Goal: Check status: Check status

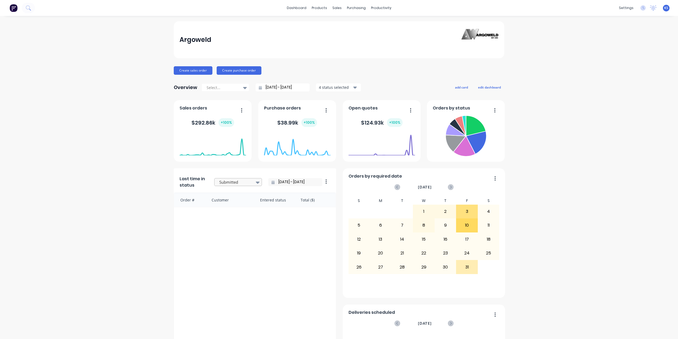
click at [243, 183] on div at bounding box center [235, 182] width 33 height 7
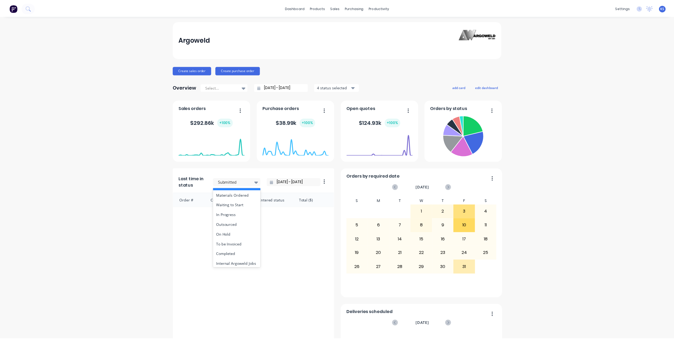
scroll to position [53, 0]
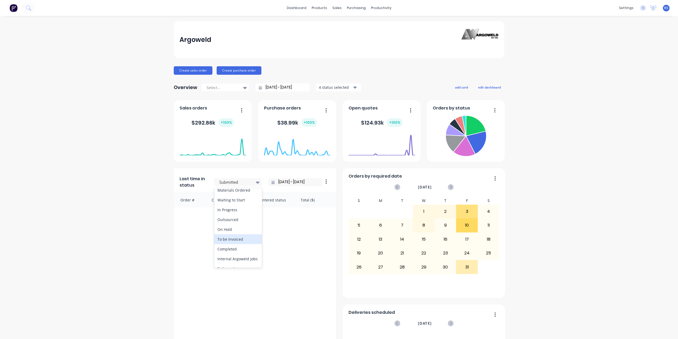
click at [234, 241] on div "To be Invoiced" at bounding box center [238, 239] width 48 height 10
click at [30, 7] on icon at bounding box center [28, 7] width 5 height 5
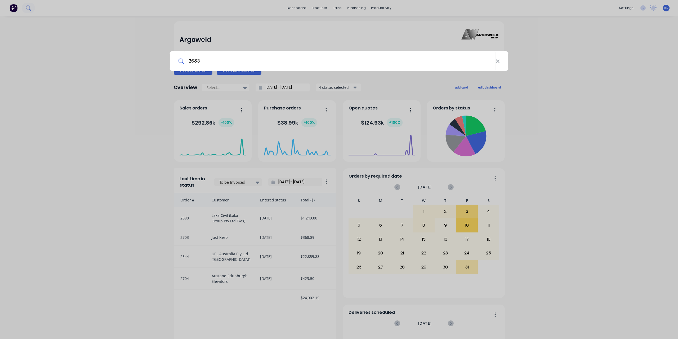
type input "2683"
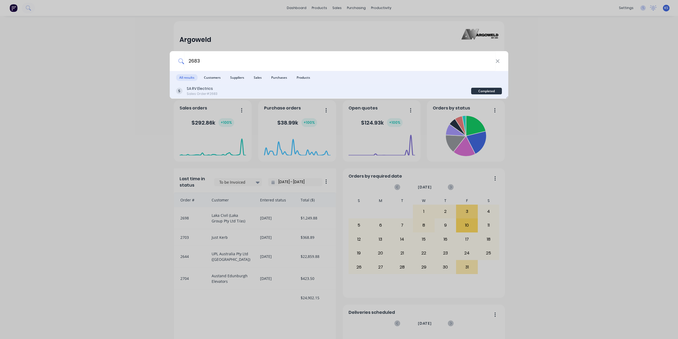
click at [263, 92] on div "SA RV Electrics Sales Order #2683" at bounding box center [323, 91] width 295 height 10
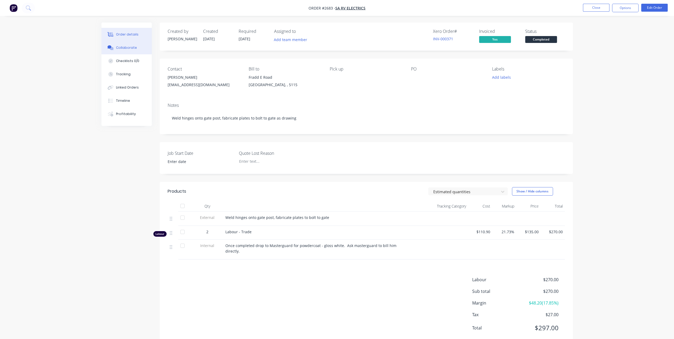
click at [132, 51] on button "Collaborate" at bounding box center [126, 47] width 50 height 13
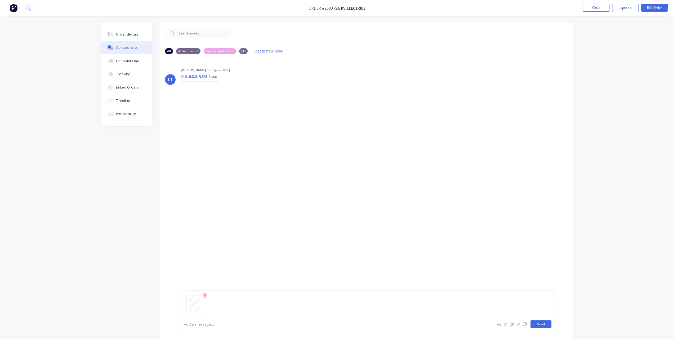
click at [543, 326] on button "Send" at bounding box center [541, 324] width 21 height 8
click at [30, 7] on icon at bounding box center [28, 7] width 5 height 5
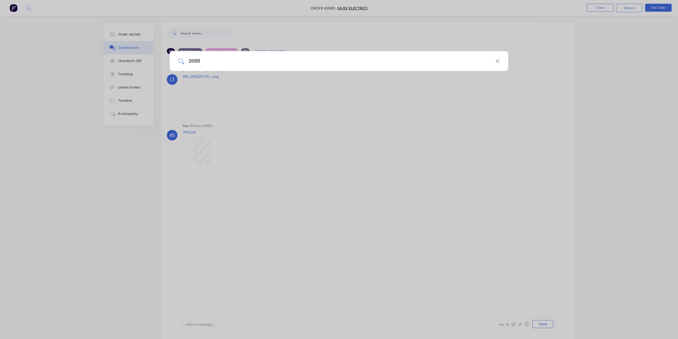
type input "2688"
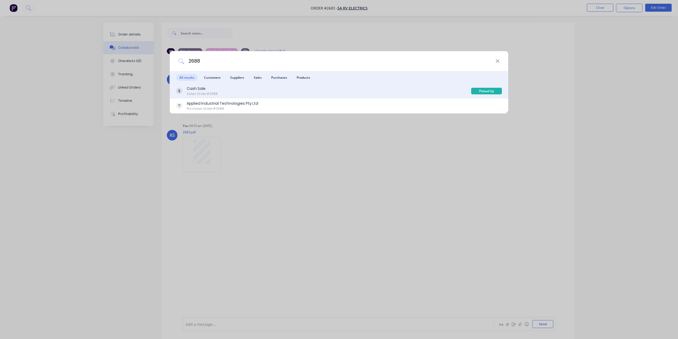
click at [194, 92] on div "Sales Order #2688" at bounding box center [202, 93] width 31 height 5
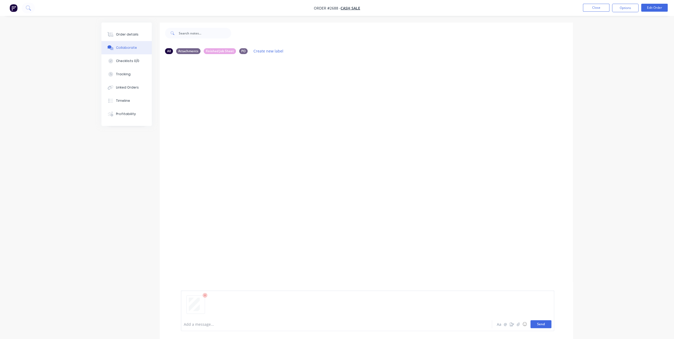
click at [548, 325] on button "Send" at bounding box center [541, 324] width 21 height 8
click at [598, 11] on button "Close" at bounding box center [596, 8] width 26 height 8
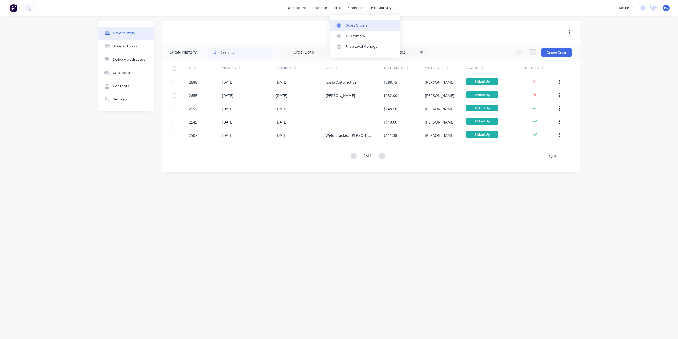
click at [348, 25] on div "Sales Orders" at bounding box center [357, 25] width 22 height 5
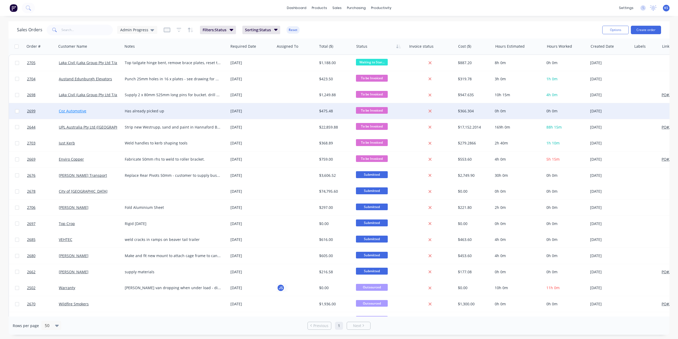
click at [76, 112] on link "Coz Automotive" at bounding box center [73, 110] width 28 height 5
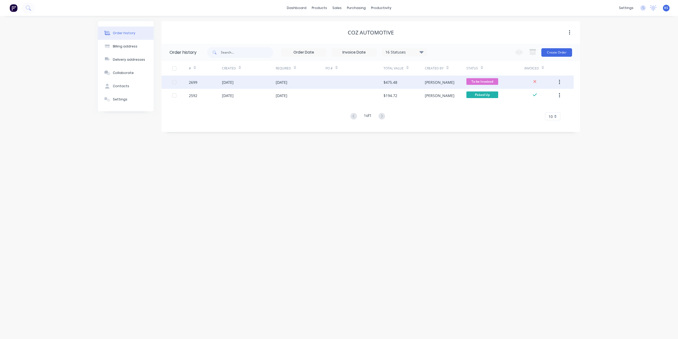
click at [229, 87] on div "01 Oct 2025" at bounding box center [249, 81] width 54 height 13
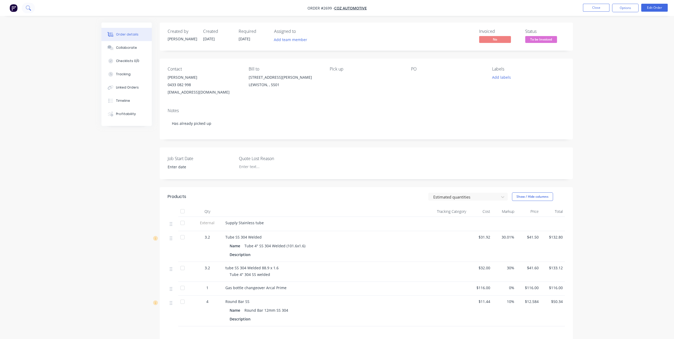
click at [29, 7] on icon at bounding box center [28, 7] width 5 height 5
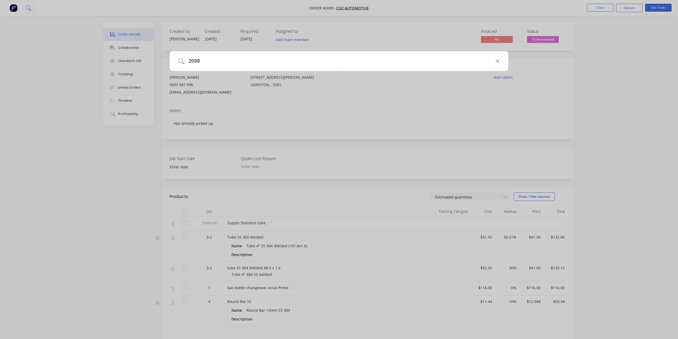
type input "2698"
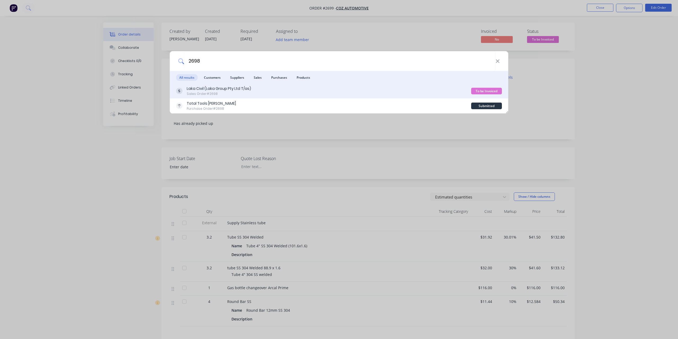
click at [230, 94] on div "Sales Order #2698" at bounding box center [219, 93] width 64 height 5
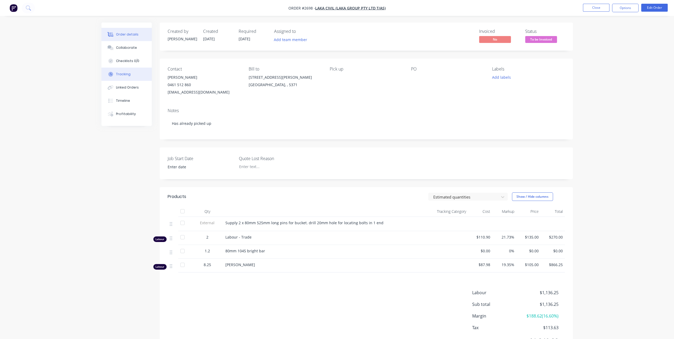
click at [133, 74] on button "Tracking" at bounding box center [126, 74] width 50 height 13
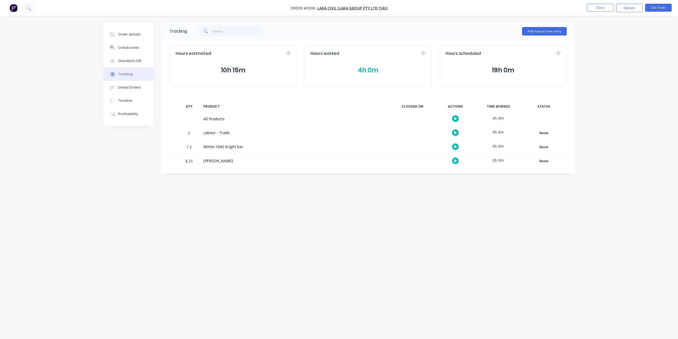
click at [388, 68] on button "4h 0m" at bounding box center [367, 70] width 115 height 10
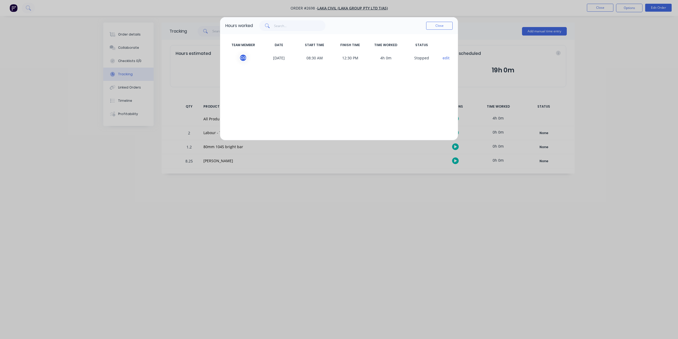
click at [447, 27] on button "Close" at bounding box center [439, 26] width 26 height 8
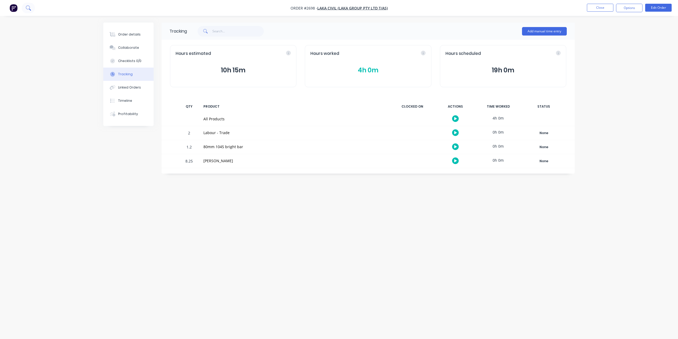
click at [28, 8] on icon at bounding box center [28, 7] width 5 height 5
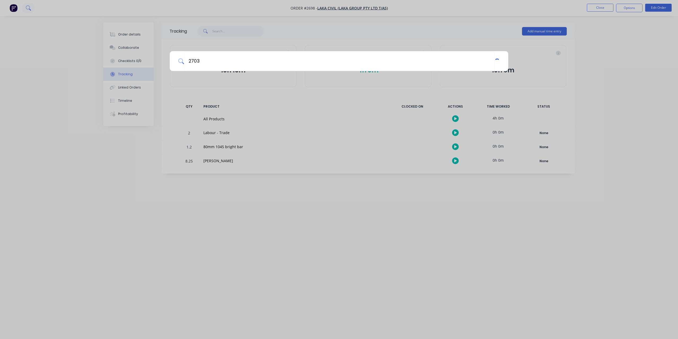
type input "2703"
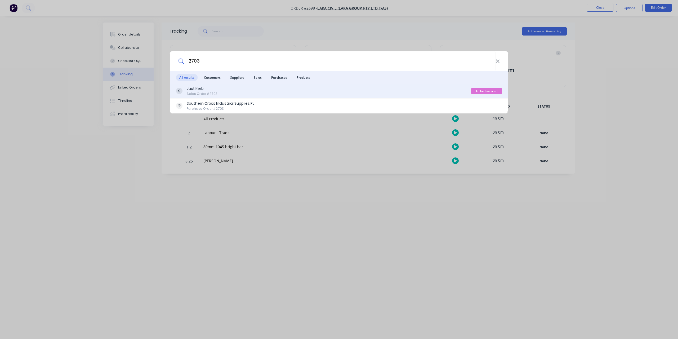
click at [251, 85] on div "Just Kerb Sales Order #2703 To be Invoiced" at bounding box center [339, 91] width 339 height 15
click at [187, 90] on div "Just Kerb" at bounding box center [202, 89] width 31 height 6
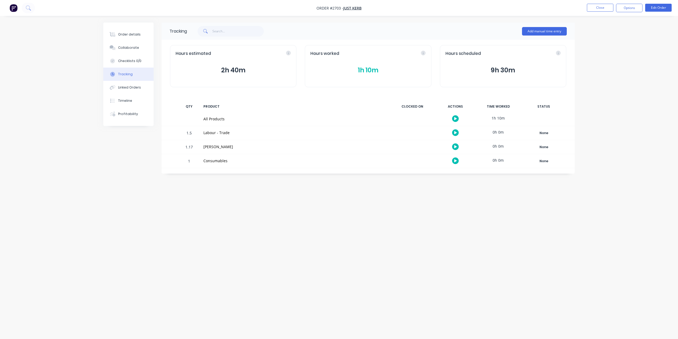
click at [372, 69] on button "1h 10m" at bounding box center [367, 70] width 115 height 10
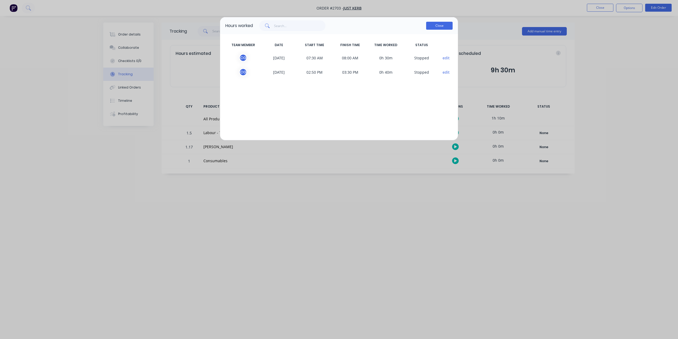
click at [444, 27] on button "Close" at bounding box center [439, 26] width 26 height 8
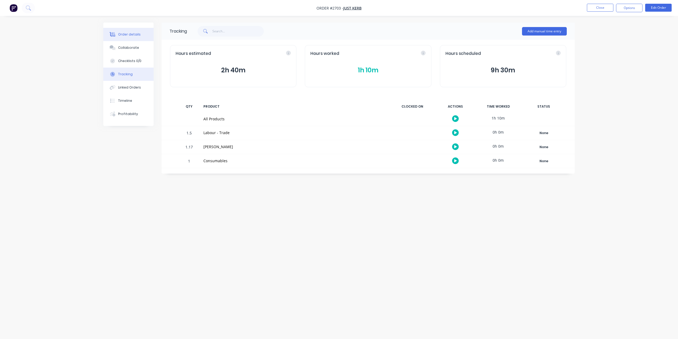
click at [134, 35] on div "Order details" at bounding box center [129, 34] width 23 height 5
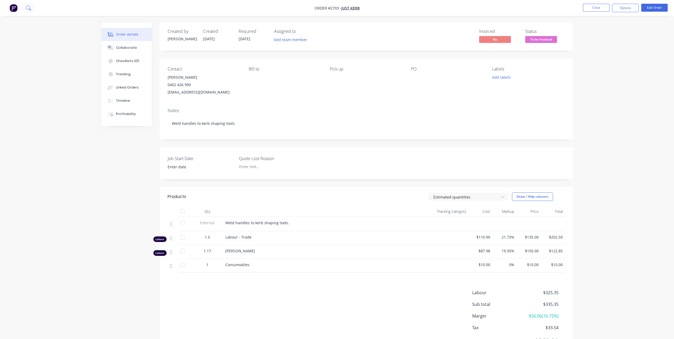
click at [24, 9] on button at bounding box center [28, 8] width 13 height 11
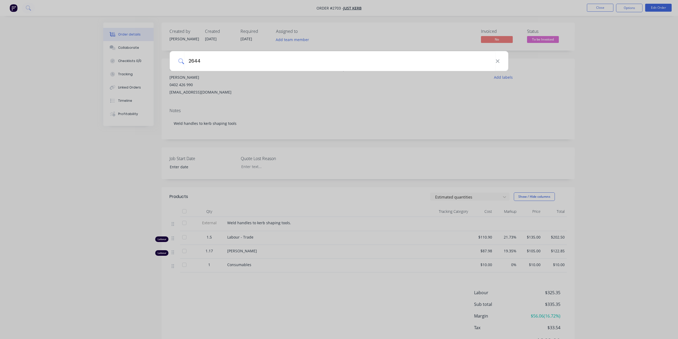
type input "2644"
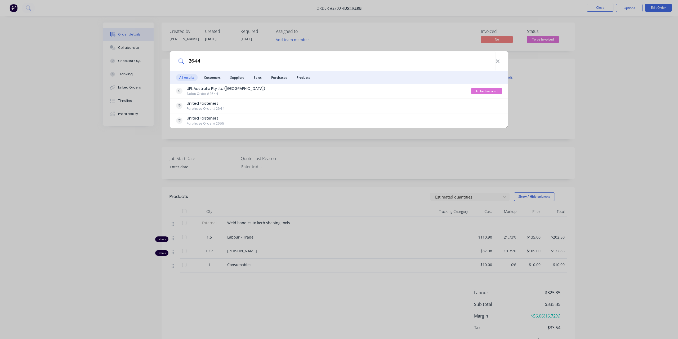
click at [31, 8] on div "2644 All results Customers Suppliers Sales Purchases Products UPL Australia Pty…" at bounding box center [339, 169] width 678 height 339
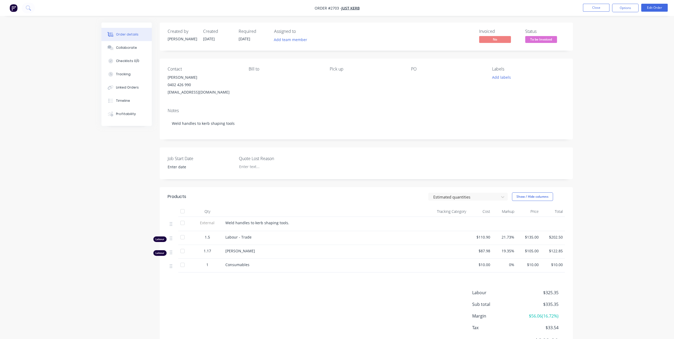
click at [31, 8] on button at bounding box center [28, 8] width 13 height 11
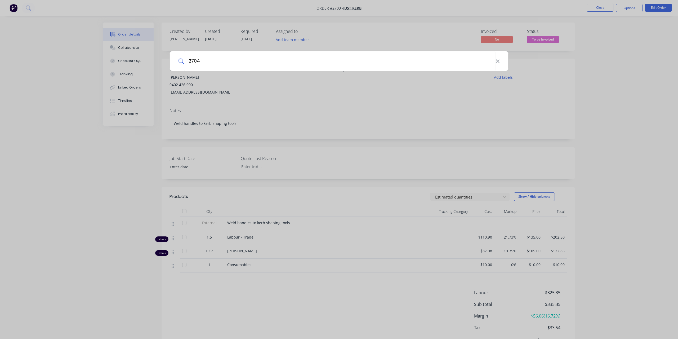
type input "2704"
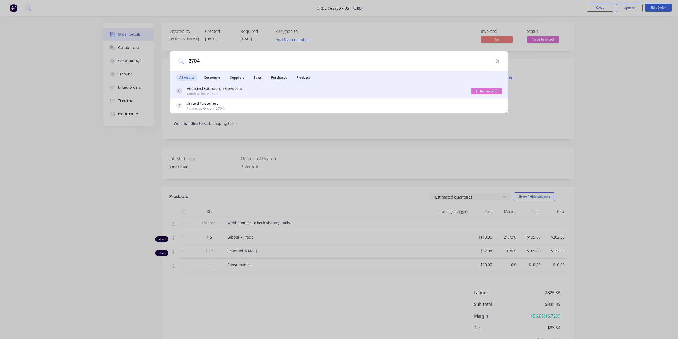
click at [214, 92] on div "Sales Order #2704" at bounding box center [214, 93] width 55 height 5
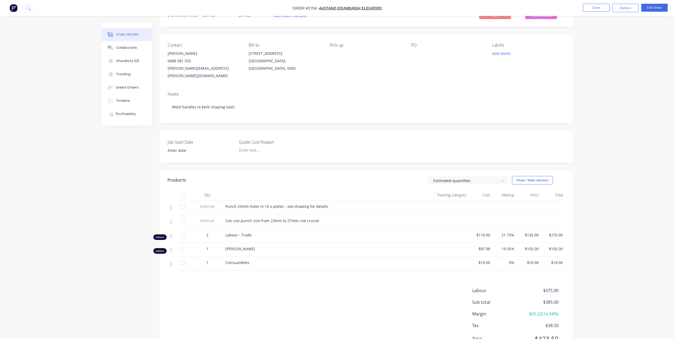
scroll to position [16, 0]
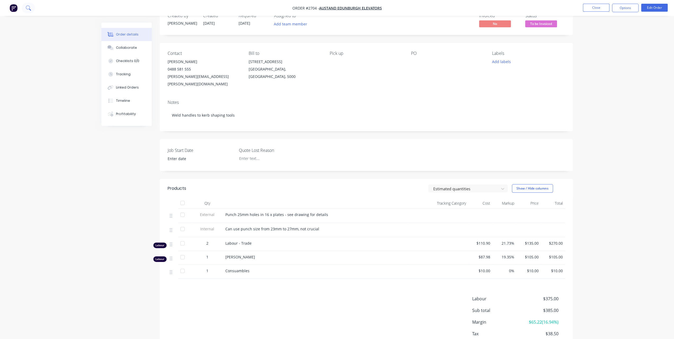
click at [32, 8] on button at bounding box center [28, 8] width 13 height 11
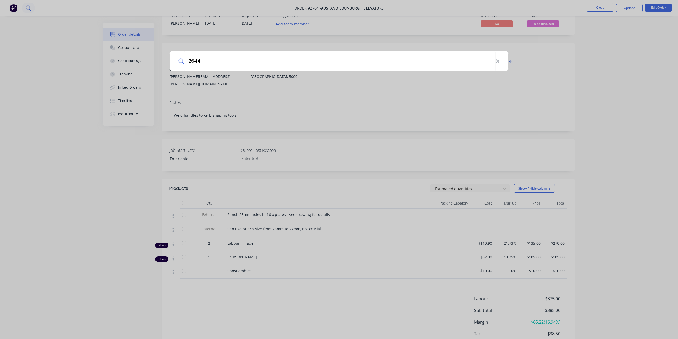
type input "2644"
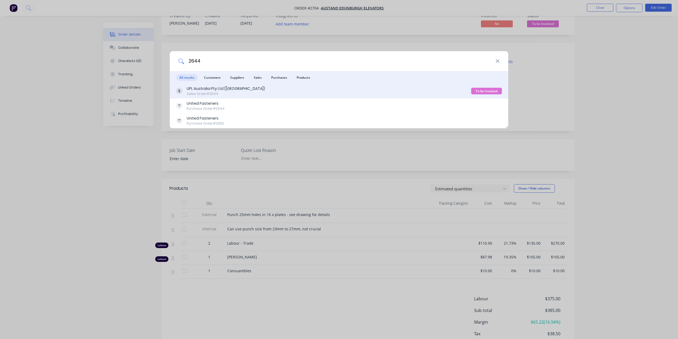
click at [197, 96] on div "UPL Australia Pty Ltd (Hannaford) Sales Order #2644 To be Invoiced" at bounding box center [339, 91] width 339 height 15
click at [200, 92] on div "Sales Order #2644" at bounding box center [226, 93] width 78 height 5
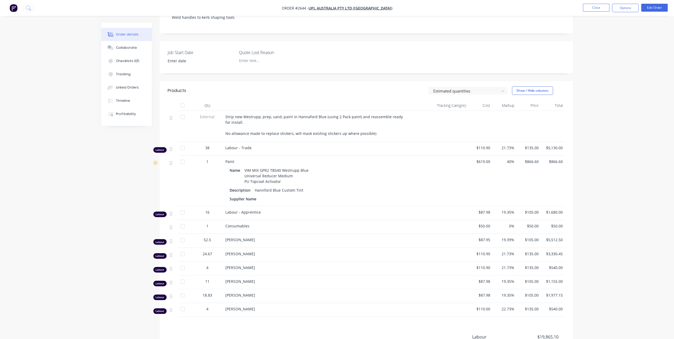
scroll to position [132, 0]
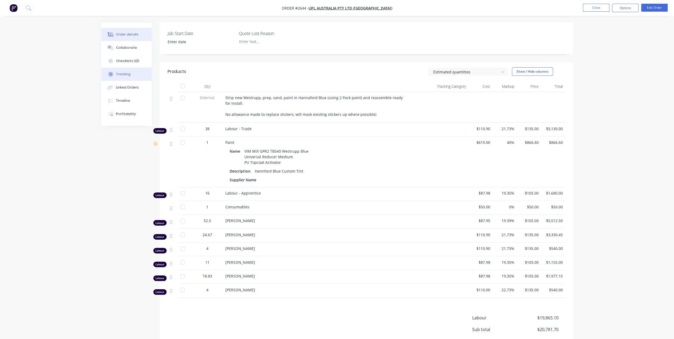
click at [130, 77] on button "Tracking" at bounding box center [126, 74] width 50 height 13
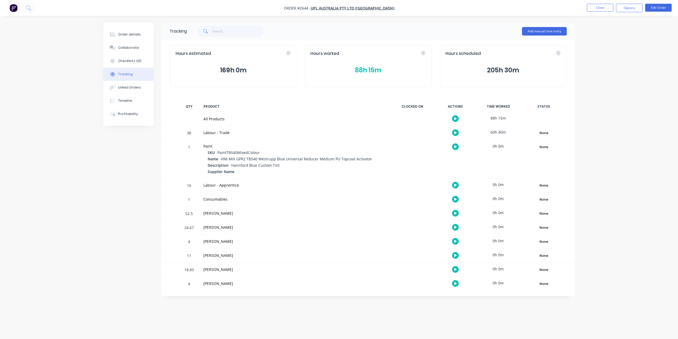
click at [351, 71] on button "88h 15m" at bounding box center [367, 70] width 115 height 10
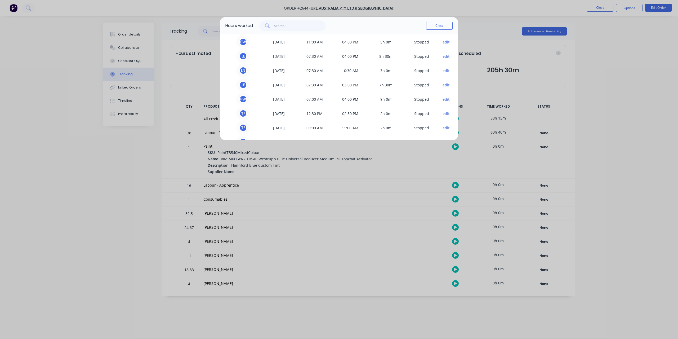
scroll to position [173, 0]
drag, startPoint x: 365, startPoint y: 26, endPoint x: 385, endPoint y: 40, distance: 24.9
click at [371, 53] on div "Hours worked Close TEAM MEMBER DATE START TIME FINISH TIME TIME WORKED STATUS P…" at bounding box center [339, 78] width 238 height 123
click at [440, 26] on button "Close" at bounding box center [439, 26] width 26 height 8
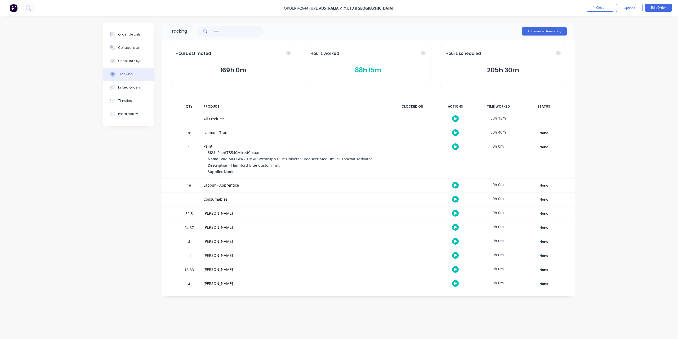
click at [379, 72] on button "88h 15m" at bounding box center [367, 70] width 115 height 10
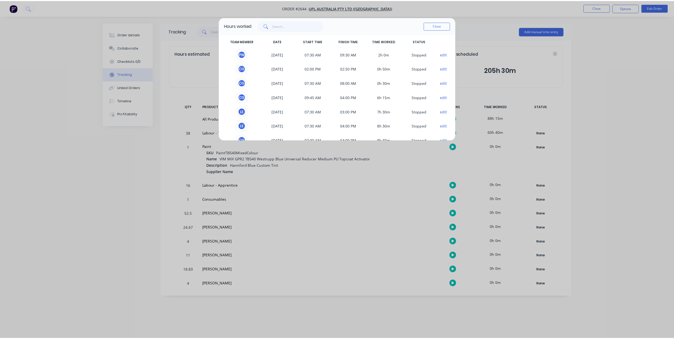
scroll to position [0, 0]
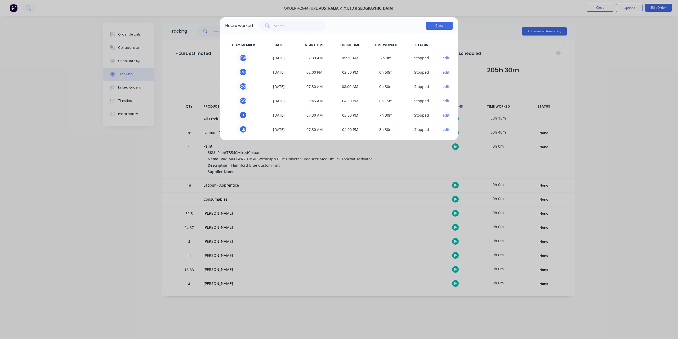
click at [452, 28] on button "Close" at bounding box center [439, 26] width 26 height 8
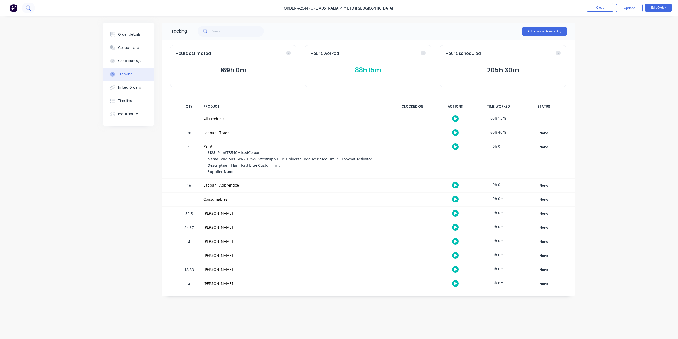
click at [23, 9] on button at bounding box center [28, 8] width 13 height 11
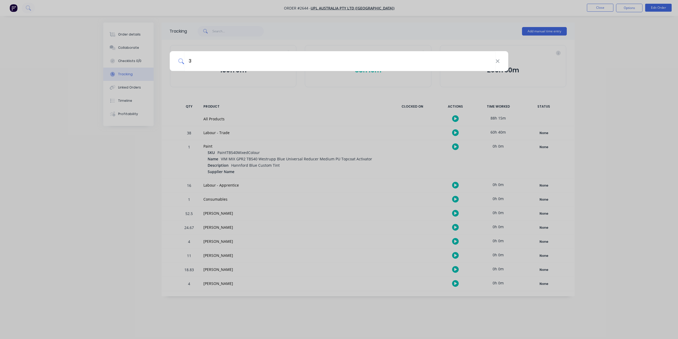
type input "38"
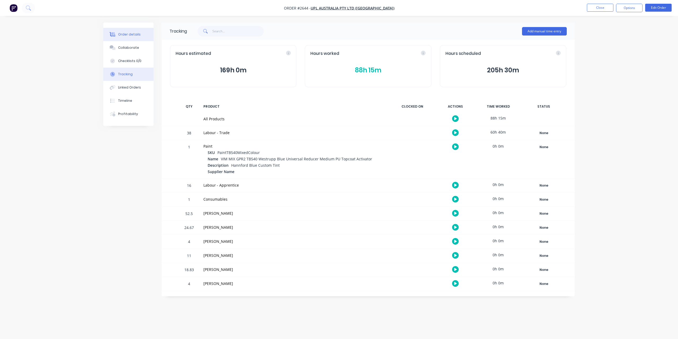
click at [138, 37] on button "Order details" at bounding box center [128, 34] width 50 height 13
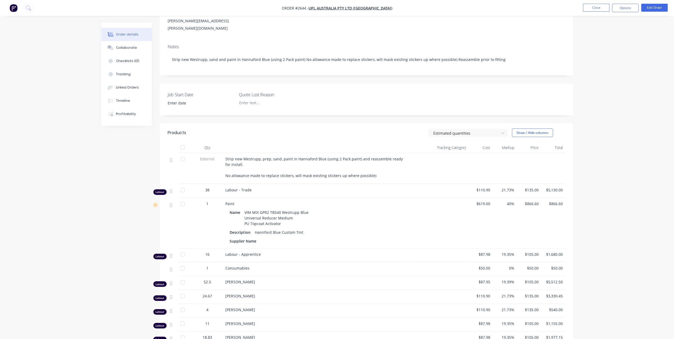
scroll to position [79, 0]
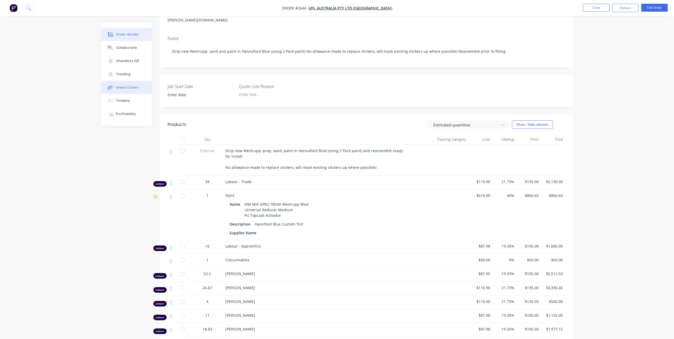
click at [131, 87] on div "Linked Orders" at bounding box center [127, 87] width 23 height 5
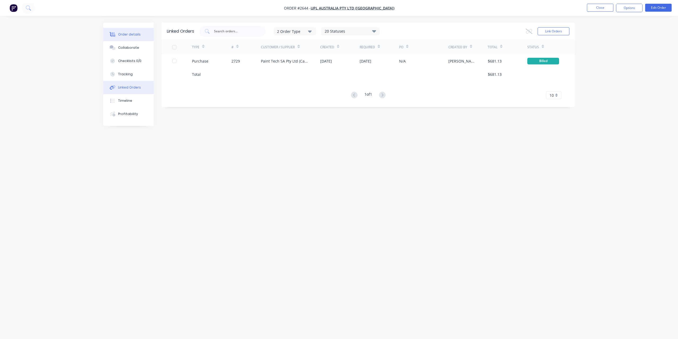
click at [126, 29] on button "Order details" at bounding box center [128, 34] width 50 height 13
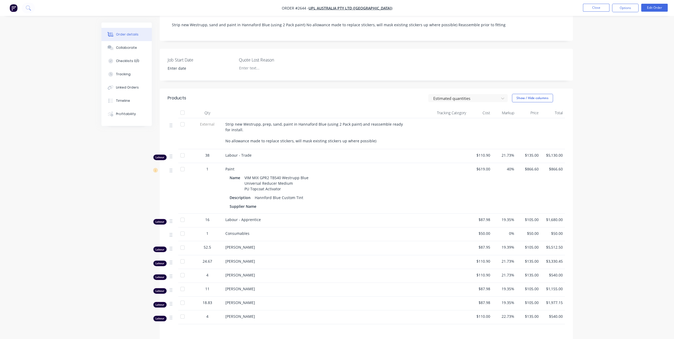
scroll to position [79, 0]
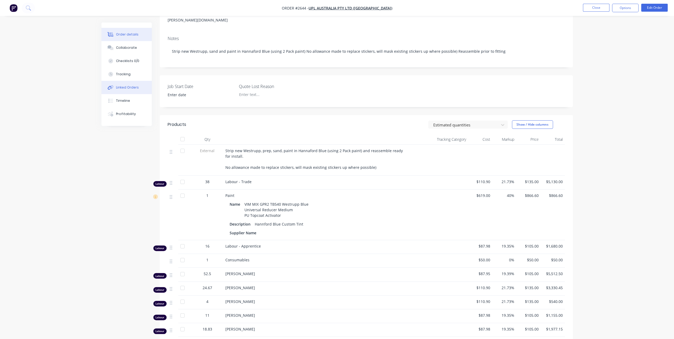
click at [130, 91] on button "Linked Orders" at bounding box center [126, 87] width 50 height 13
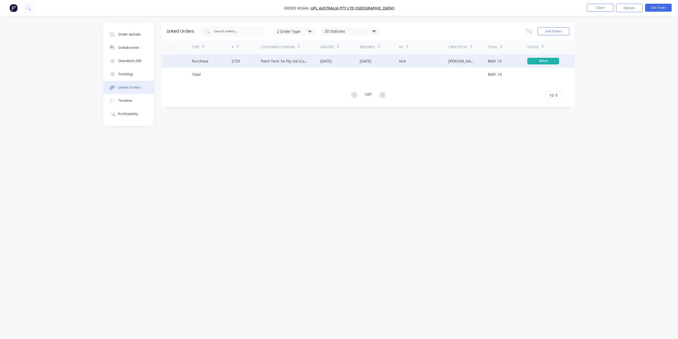
click at [273, 61] on div "Paint Tech SA Pty Ltd (Capricorn)" at bounding box center [285, 61] width 49 height 6
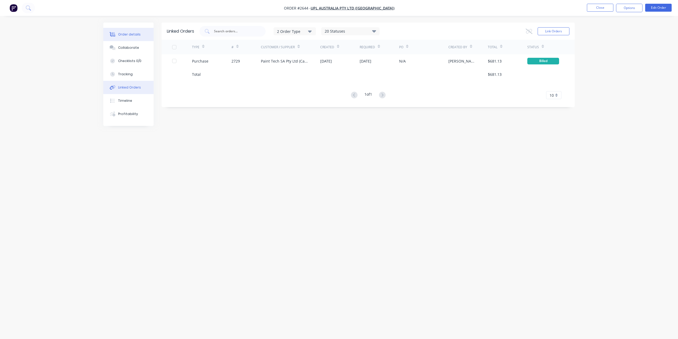
click at [119, 28] on button "Order details" at bounding box center [128, 34] width 50 height 13
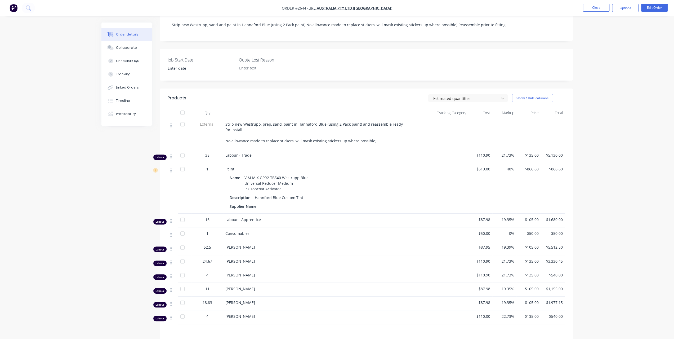
scroll to position [79, 0]
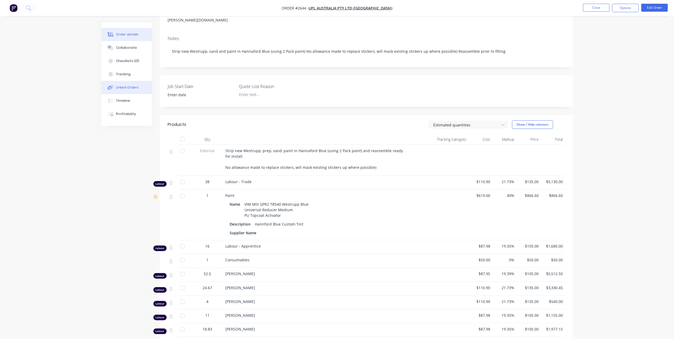
click at [126, 90] on button "Linked Orders" at bounding box center [126, 87] width 50 height 13
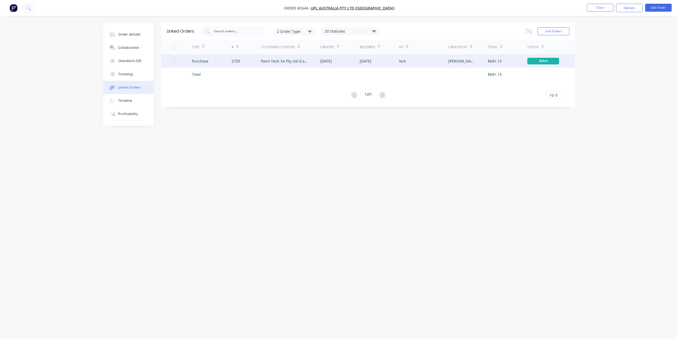
click at [289, 60] on div "Paint Tech SA Pty Ltd (Capricorn)" at bounding box center [285, 61] width 49 height 6
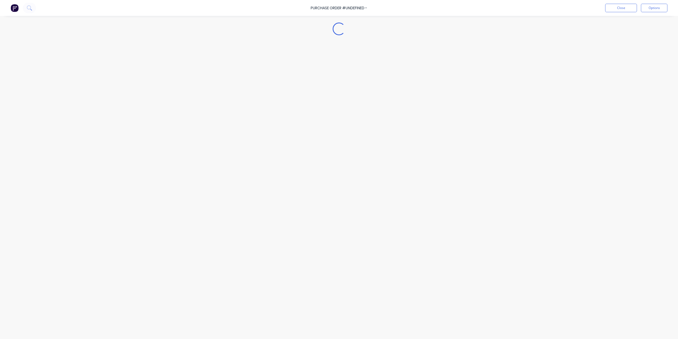
type textarea "x"
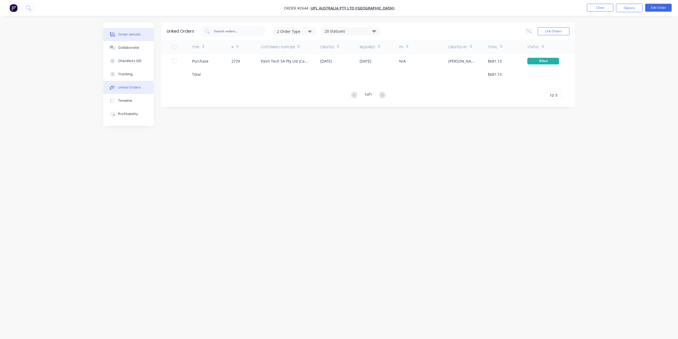
click at [127, 35] on div "Order details" at bounding box center [129, 34] width 23 height 5
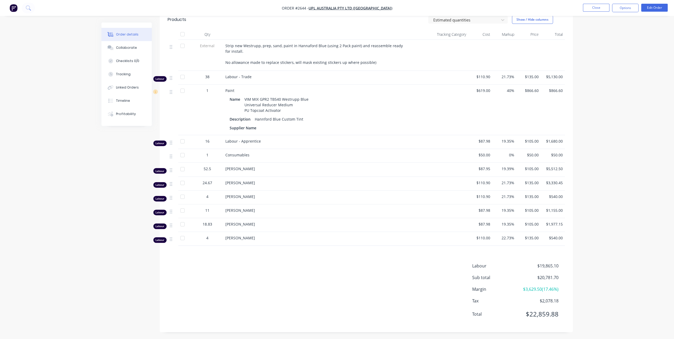
scroll to position [185, 0]
click at [128, 74] on div "Tracking" at bounding box center [123, 74] width 15 height 5
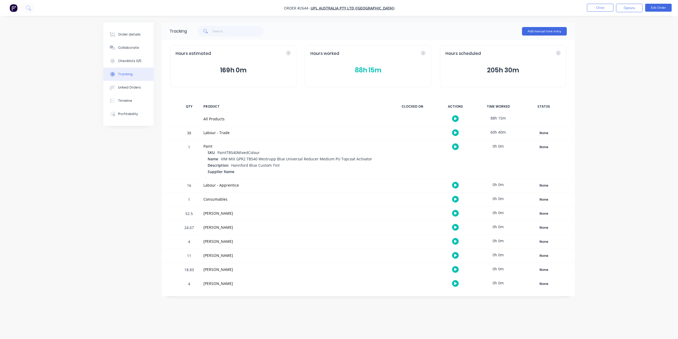
click at [378, 69] on button "88h 15m" at bounding box center [367, 70] width 115 height 10
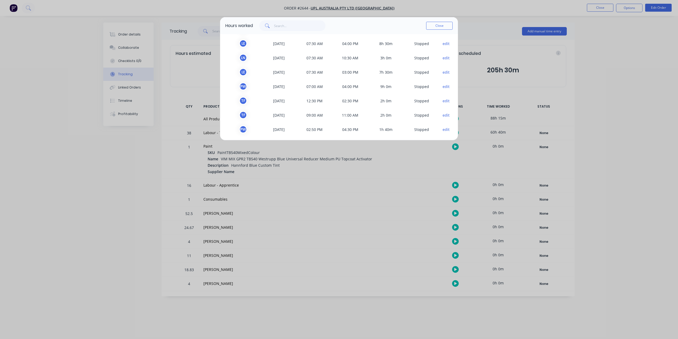
scroll to position [173, 0]
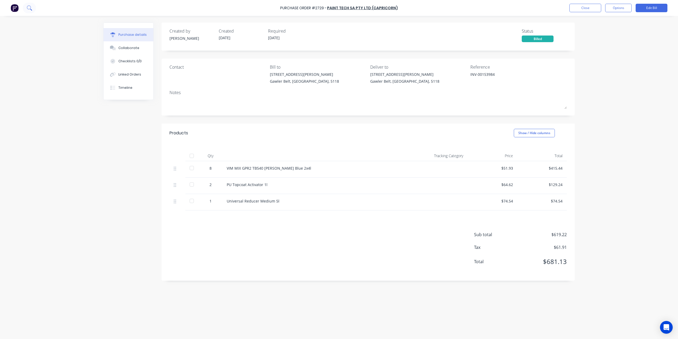
click at [30, 8] on icon at bounding box center [29, 7] width 5 height 5
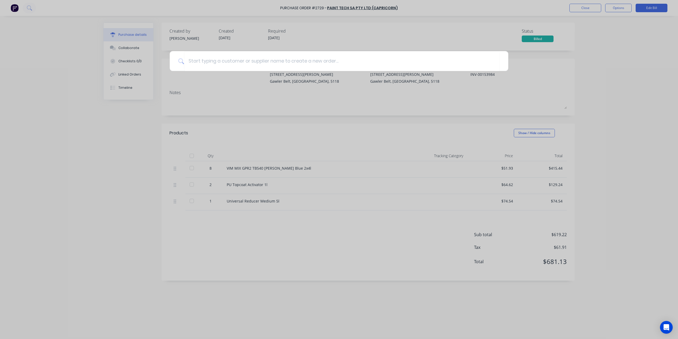
type textarea "x"
type input "u"
type textarea "x"
type input "up"
type textarea "x"
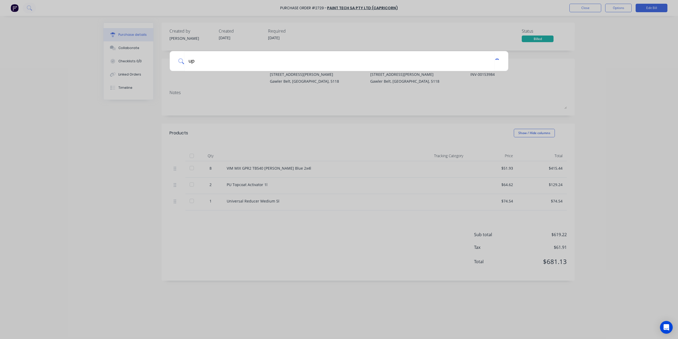
type input "upl"
type textarea "x"
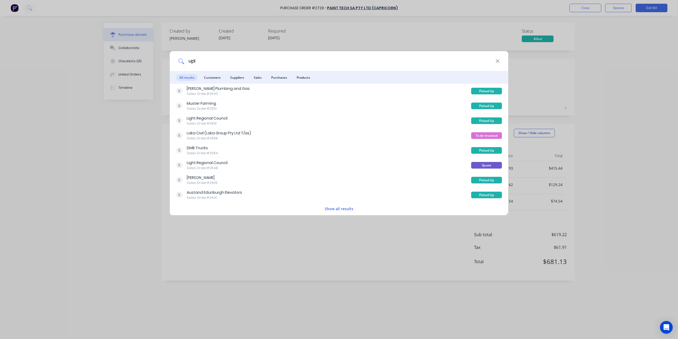
type input "upl"
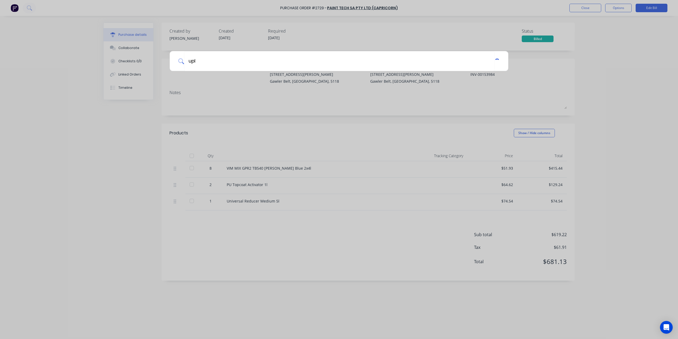
type textarea "x"
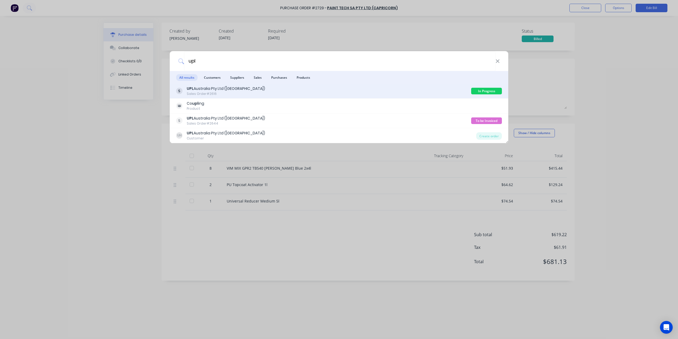
click at [228, 88] on div "UPL Australia Pty Ltd ([GEOGRAPHIC_DATA])" at bounding box center [226, 89] width 78 height 6
